Goal: Task Accomplishment & Management: Use online tool/utility

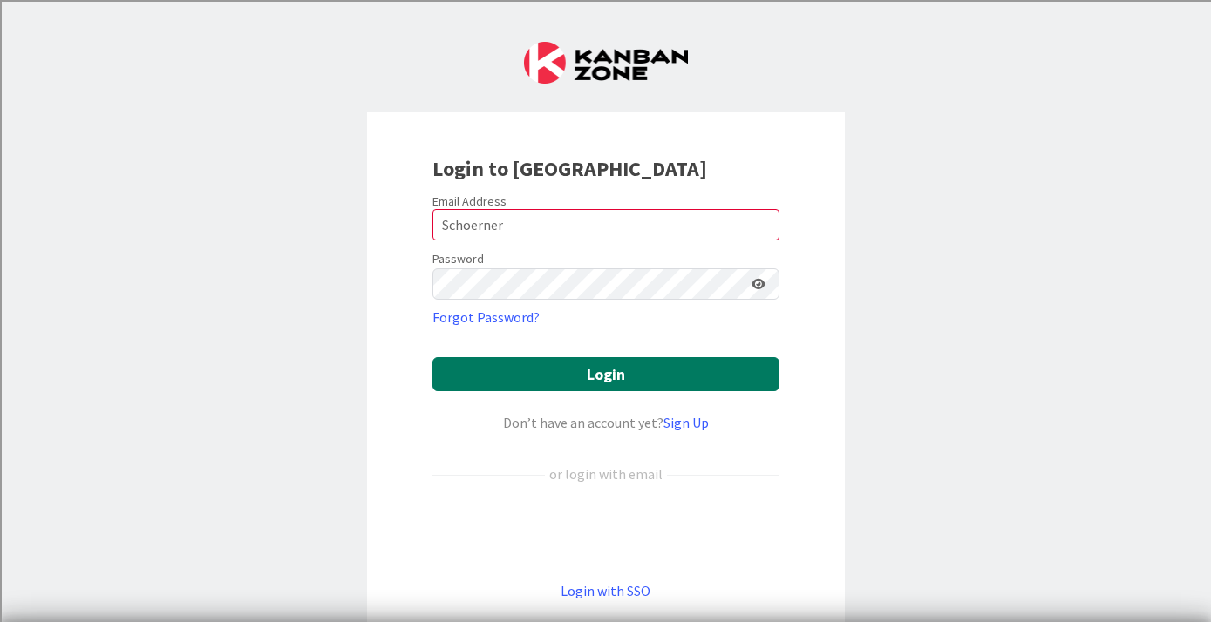
click at [697, 361] on button "Login" at bounding box center [605, 374] width 347 height 34
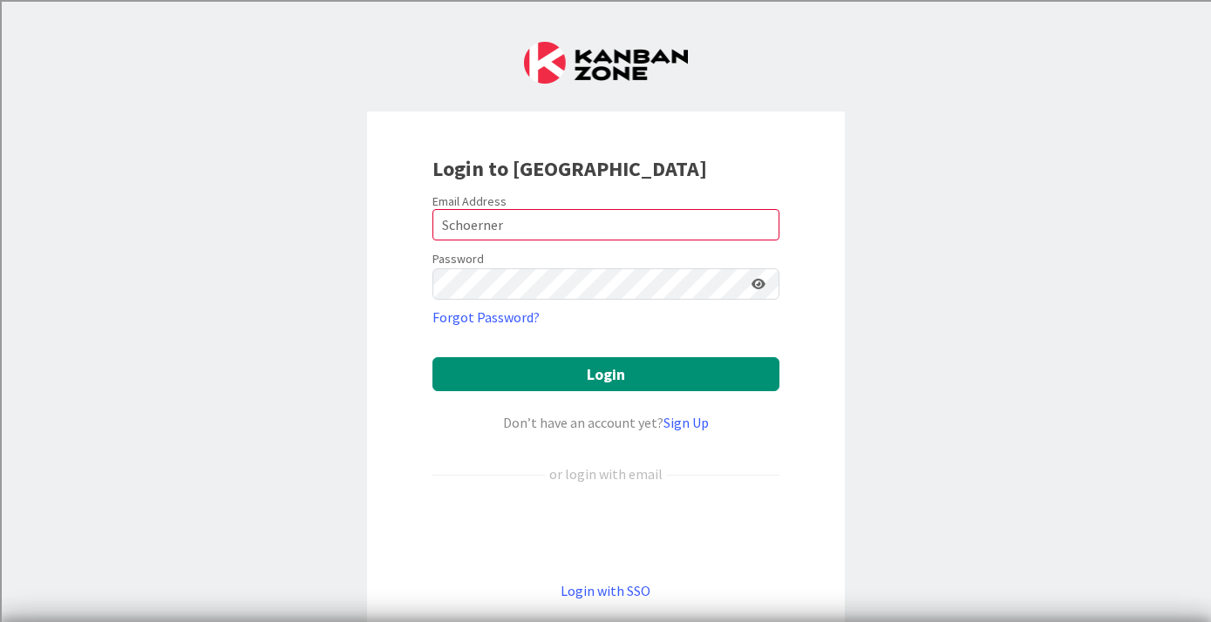
click at [474, 227] on input "Schoerner" at bounding box center [605, 224] width 347 height 31
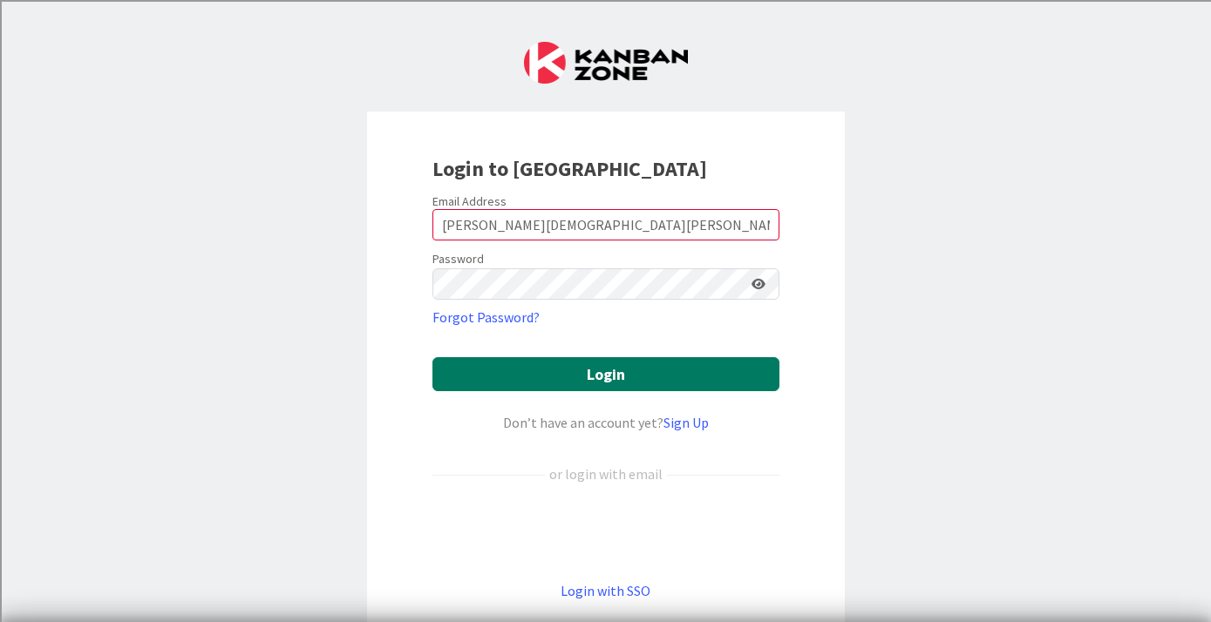
type input "[PERSON_NAME][DEMOGRAPHIC_DATA][PERSON_NAME][DOMAIN_NAME]"
click at [547, 384] on button "Login" at bounding box center [605, 374] width 347 height 34
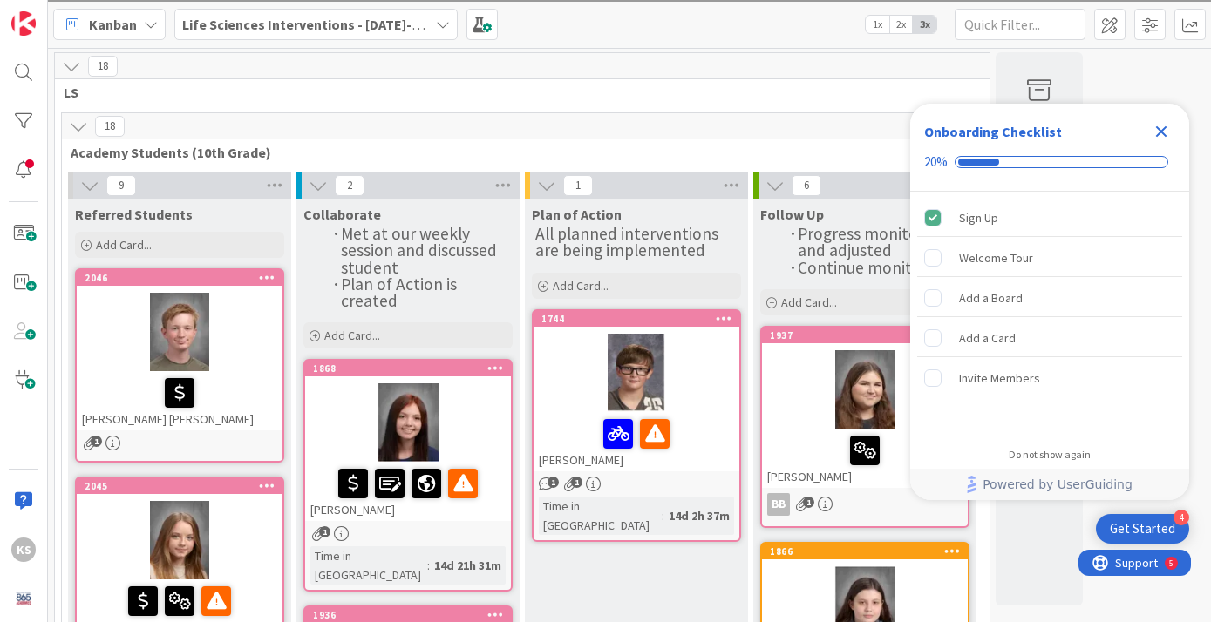
click at [1170, 126] on icon "Close Checklist" at bounding box center [1161, 131] width 21 height 21
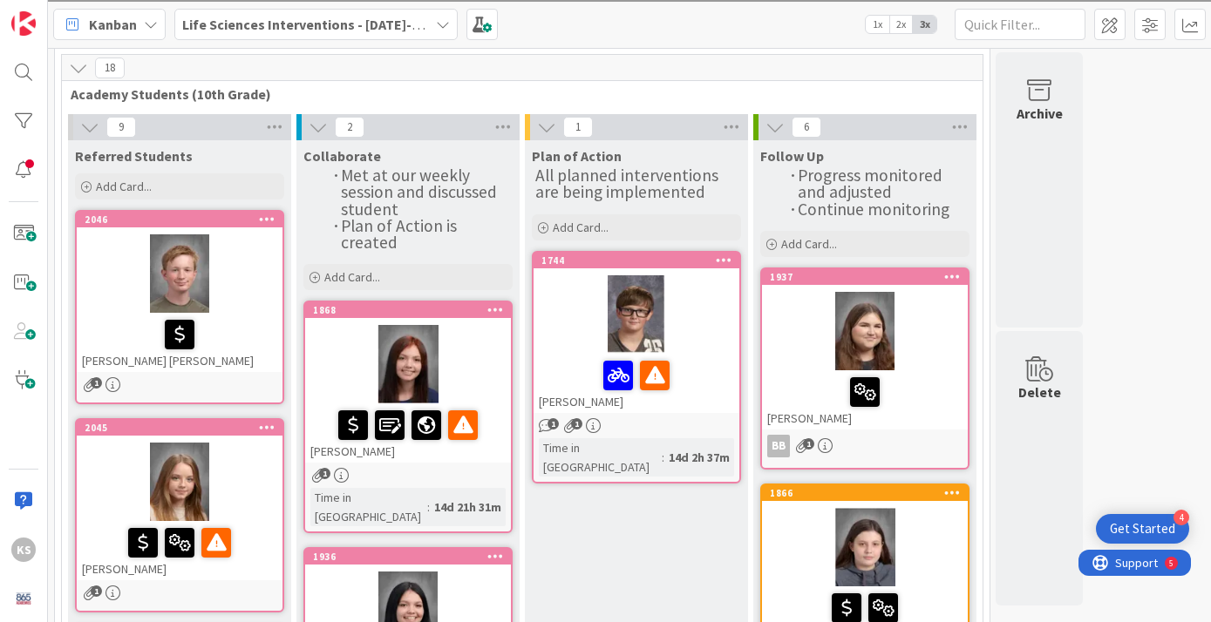
scroll to position [60, 0]
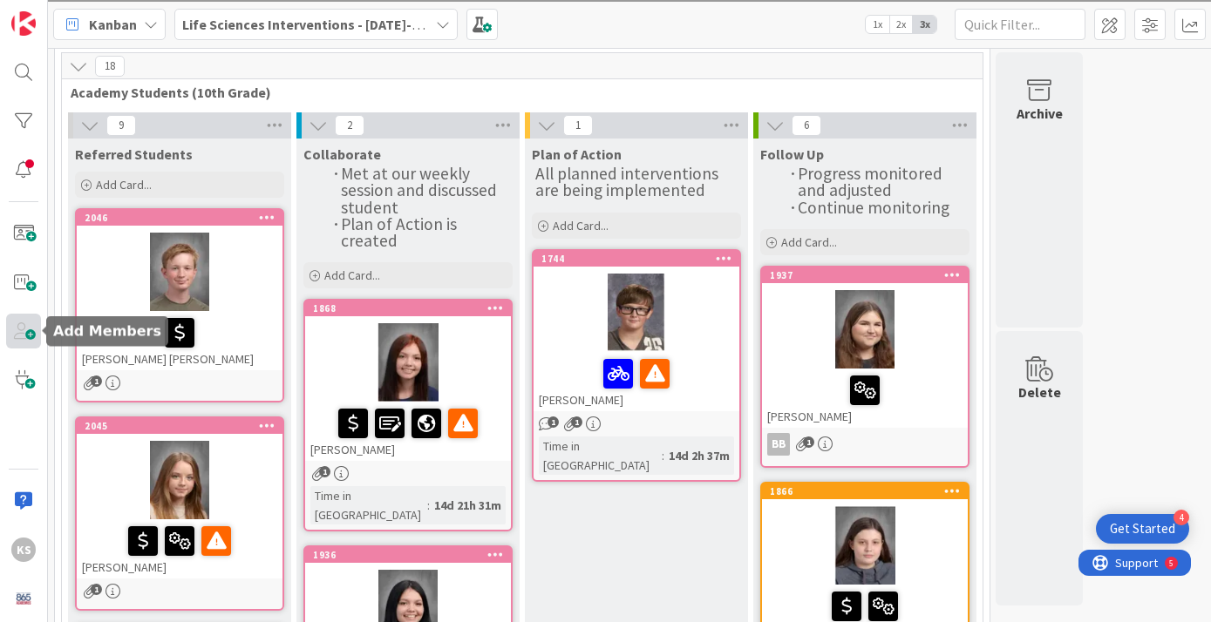
click at [32, 333] on span at bounding box center [23, 331] width 35 height 35
click at [14, 337] on span at bounding box center [23, 331] width 35 height 35
click at [34, 337] on span at bounding box center [23, 331] width 35 height 35
click at [31, 333] on span at bounding box center [23, 331] width 35 height 35
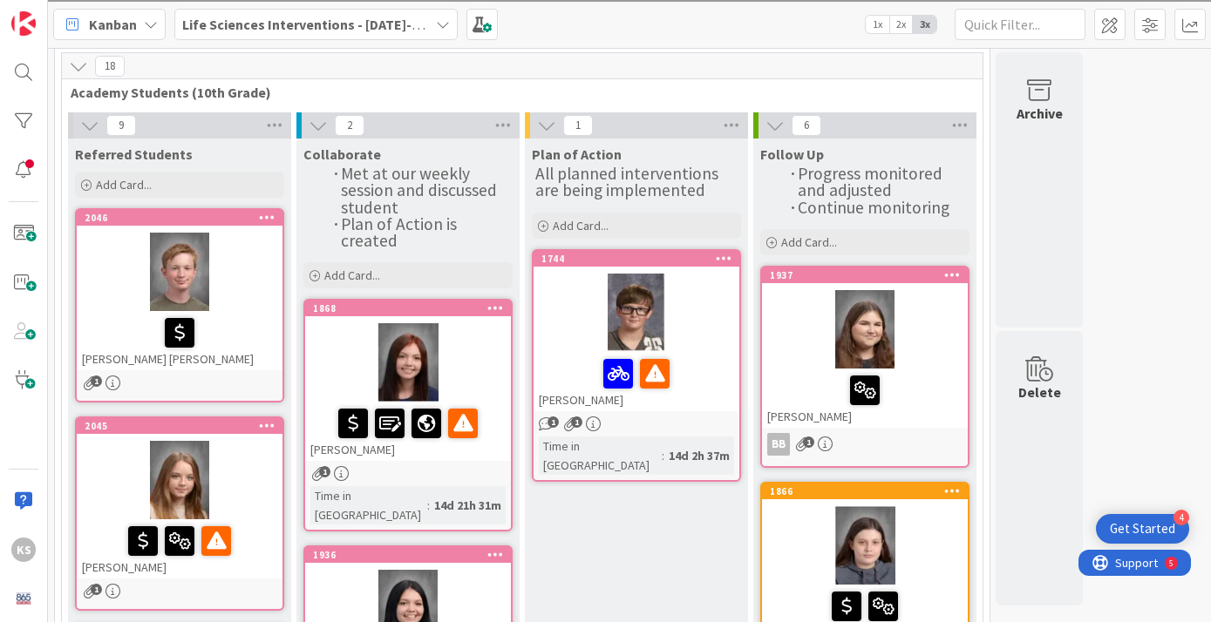
click at [153, 18] on icon at bounding box center [151, 24] width 14 height 14
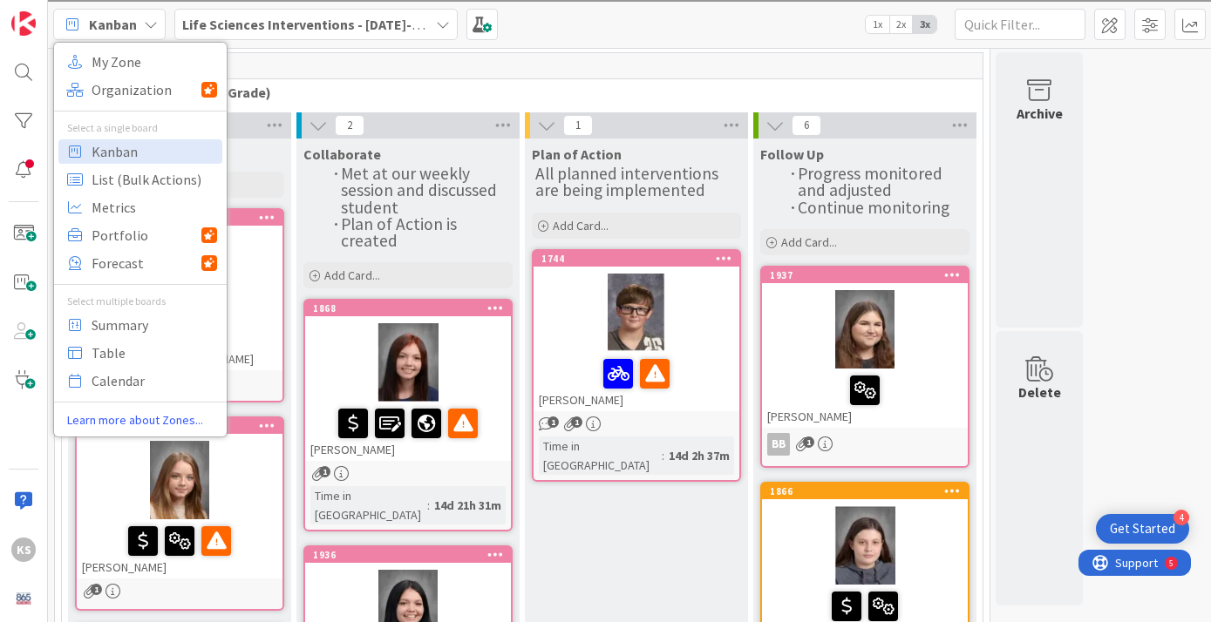
click at [379, 65] on div "18" at bounding box center [522, 66] width 921 height 26
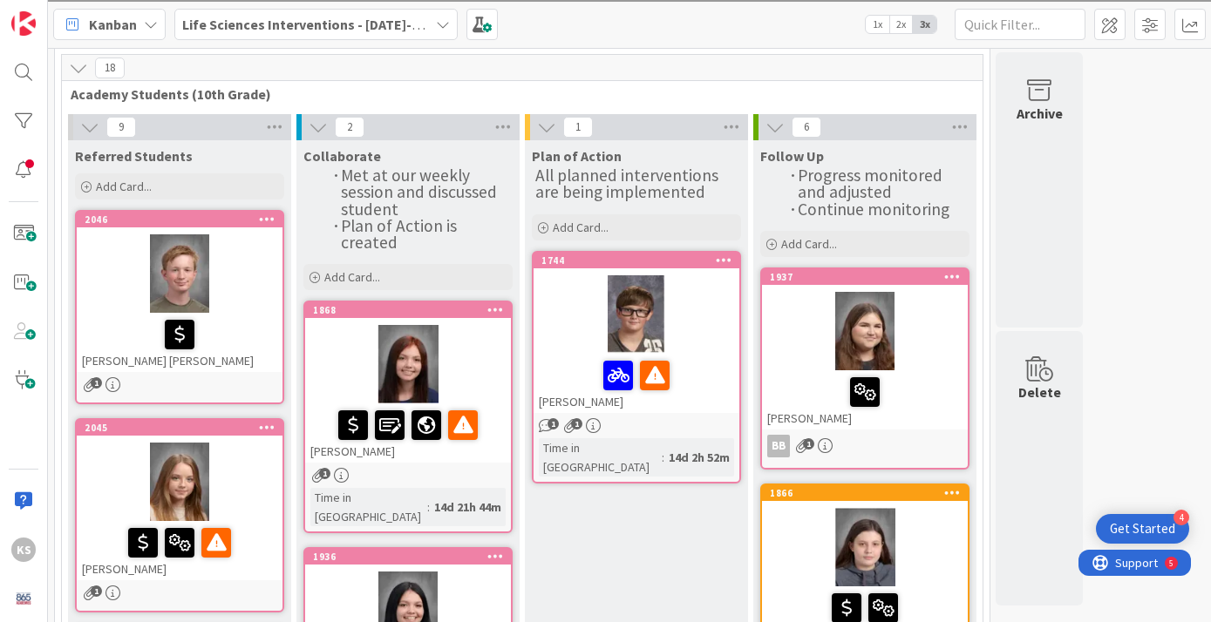
scroll to position [0, 0]
